Goal: Navigation & Orientation: Find specific page/section

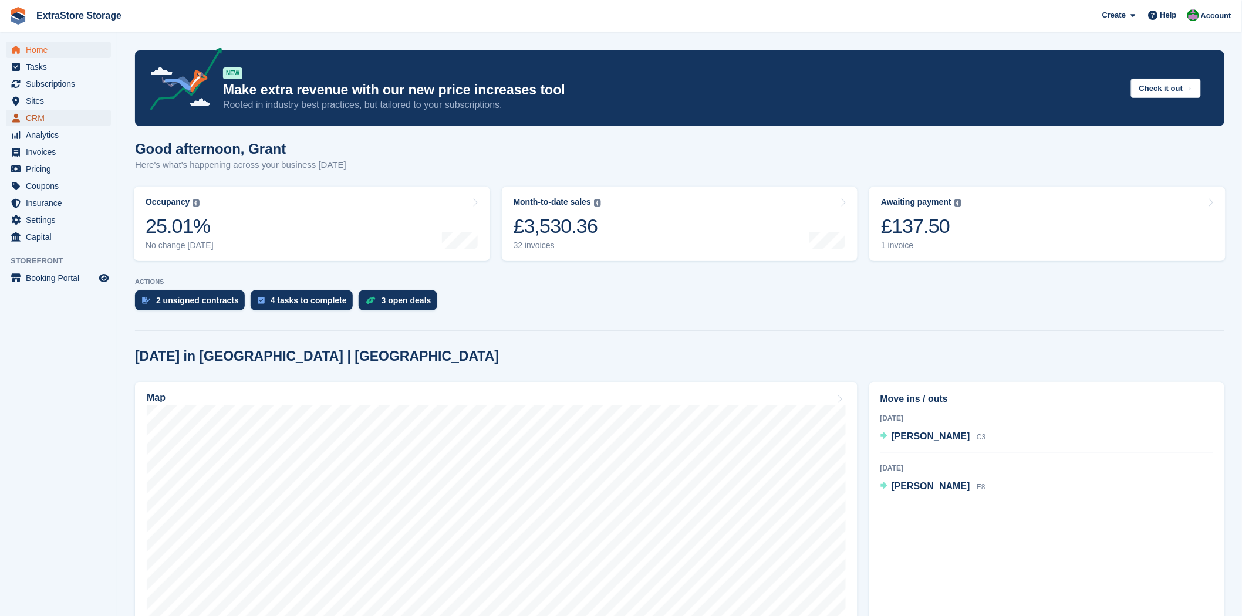
click at [42, 115] on span "CRM" at bounding box center [61, 118] width 70 height 16
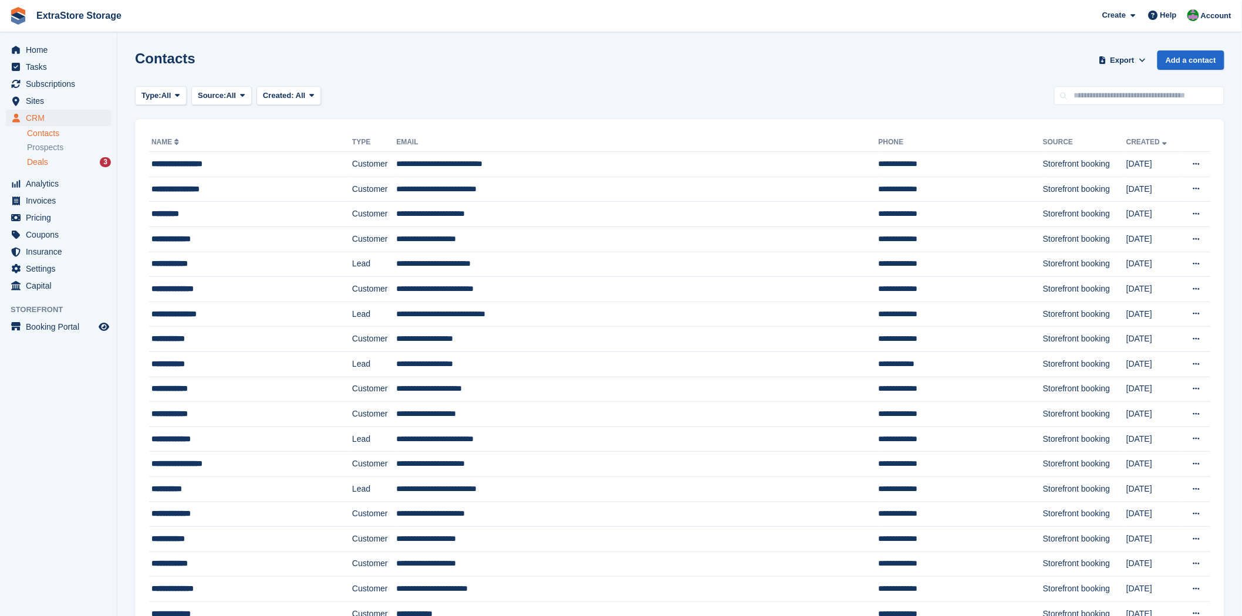
click at [45, 158] on span "Deals" at bounding box center [37, 162] width 21 height 11
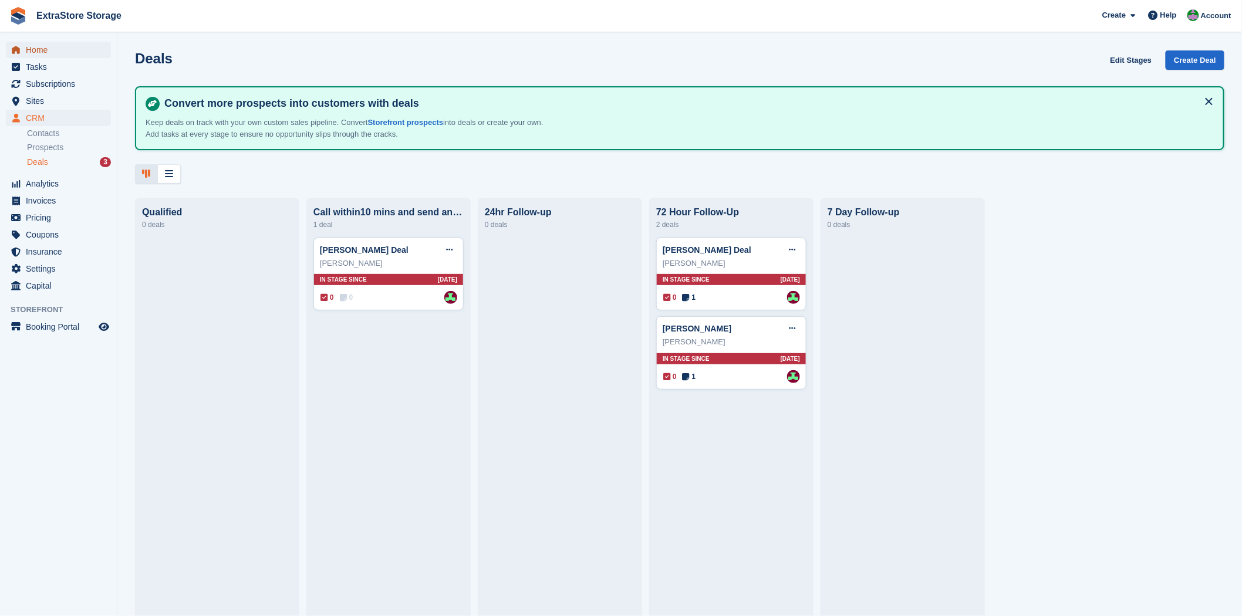
click at [49, 45] on span "Home" at bounding box center [61, 50] width 70 height 16
